Goal: Task Accomplishment & Management: Complete application form

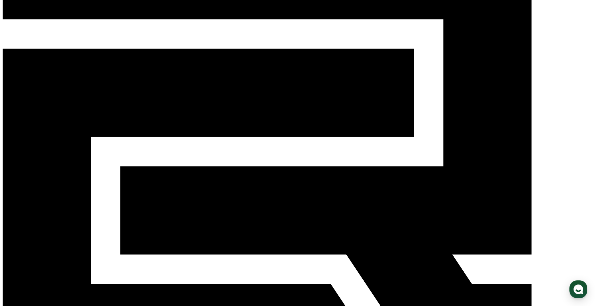
scroll to position [130, 0]
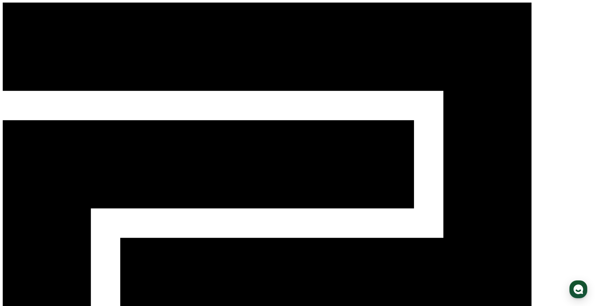
select select
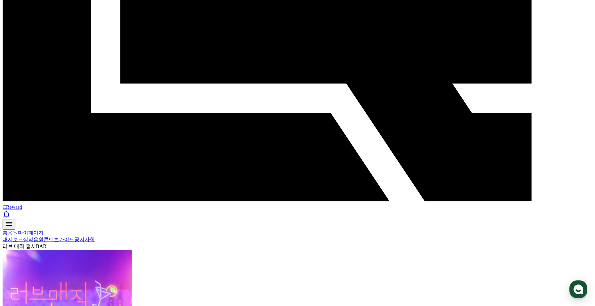
scroll to position [244, 0]
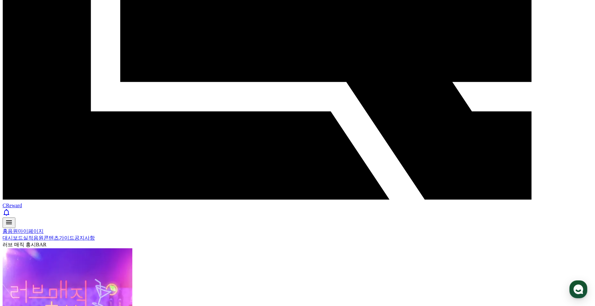
drag, startPoint x: 118, startPoint y: 140, endPoint x: 259, endPoint y: 137, distance: 141.1
paste input "**********"
type input "**********"
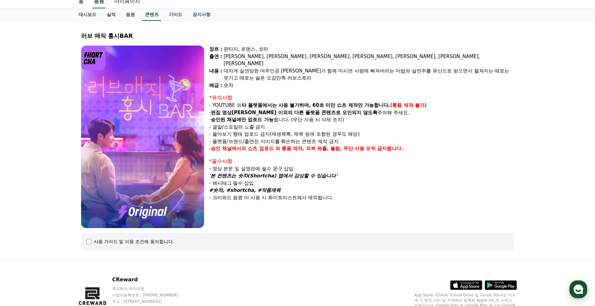
select select
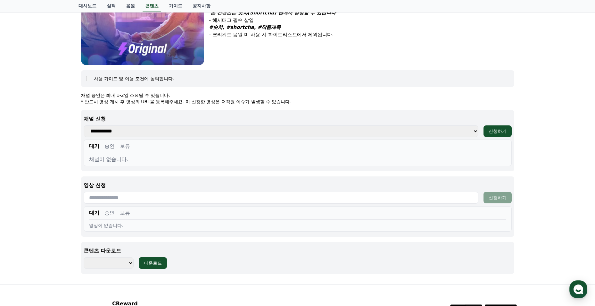
scroll to position [244, 0]
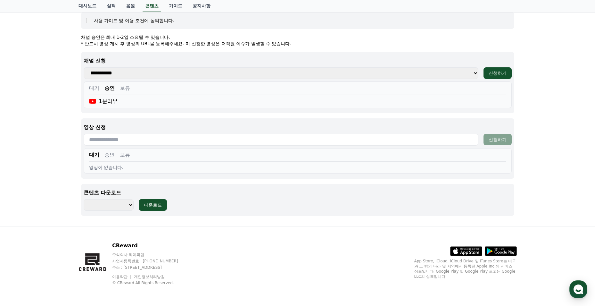
click at [114, 152] on button "승인" at bounding box center [110, 155] width 10 height 8
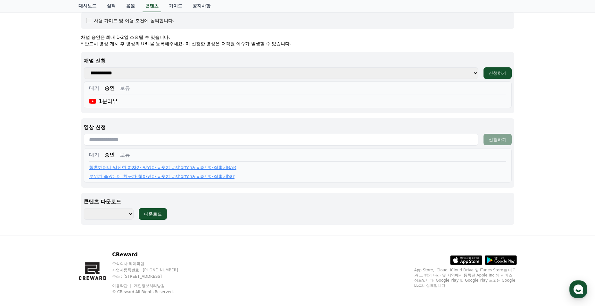
click at [114, 153] on button "승인" at bounding box center [110, 155] width 10 height 8
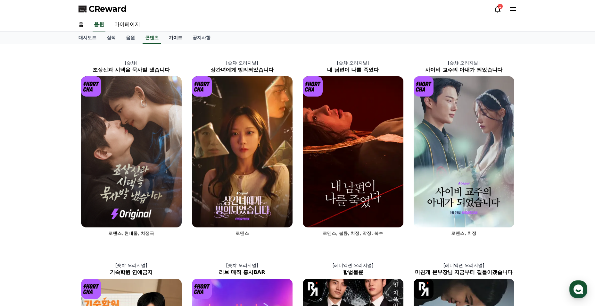
click at [172, 40] on link "가이드" at bounding box center [176, 38] width 24 height 12
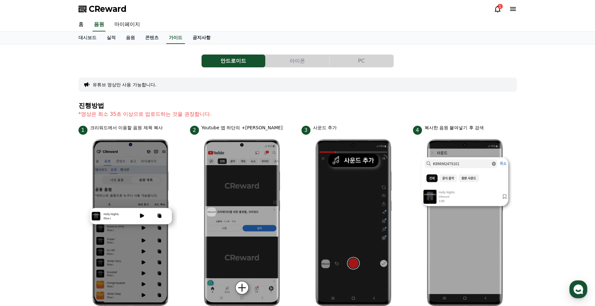
click at [211, 44] on link "공지사항" at bounding box center [202, 38] width 28 height 12
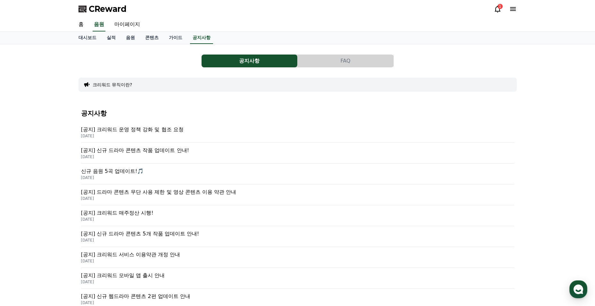
click at [170, 151] on p "[공지] 신규 드라마 콘텐츠 작품 업데이트 안내!" at bounding box center [298, 151] width 434 height 8
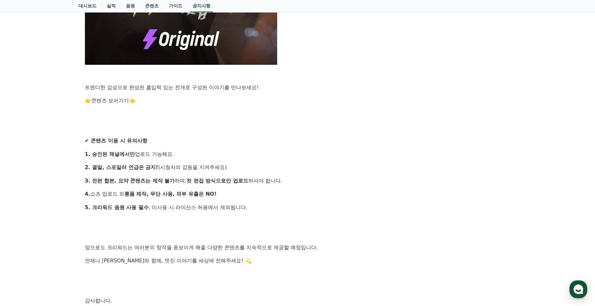
scroll to position [499, 0]
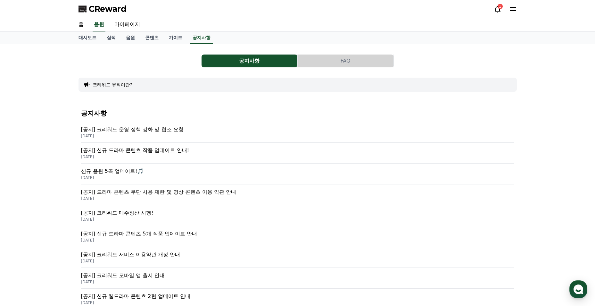
click at [124, 193] on p "[공지] 드라마 콘텐츠 무단 사용 제한 및 영상 콘텐츠 이용 약관 안내" at bounding box center [298, 192] width 434 height 8
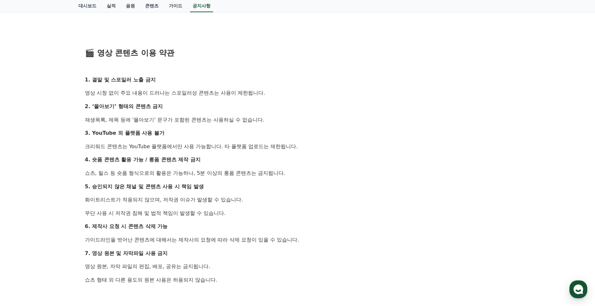
scroll to position [292, 0]
